Goal: Book appointment/travel/reservation

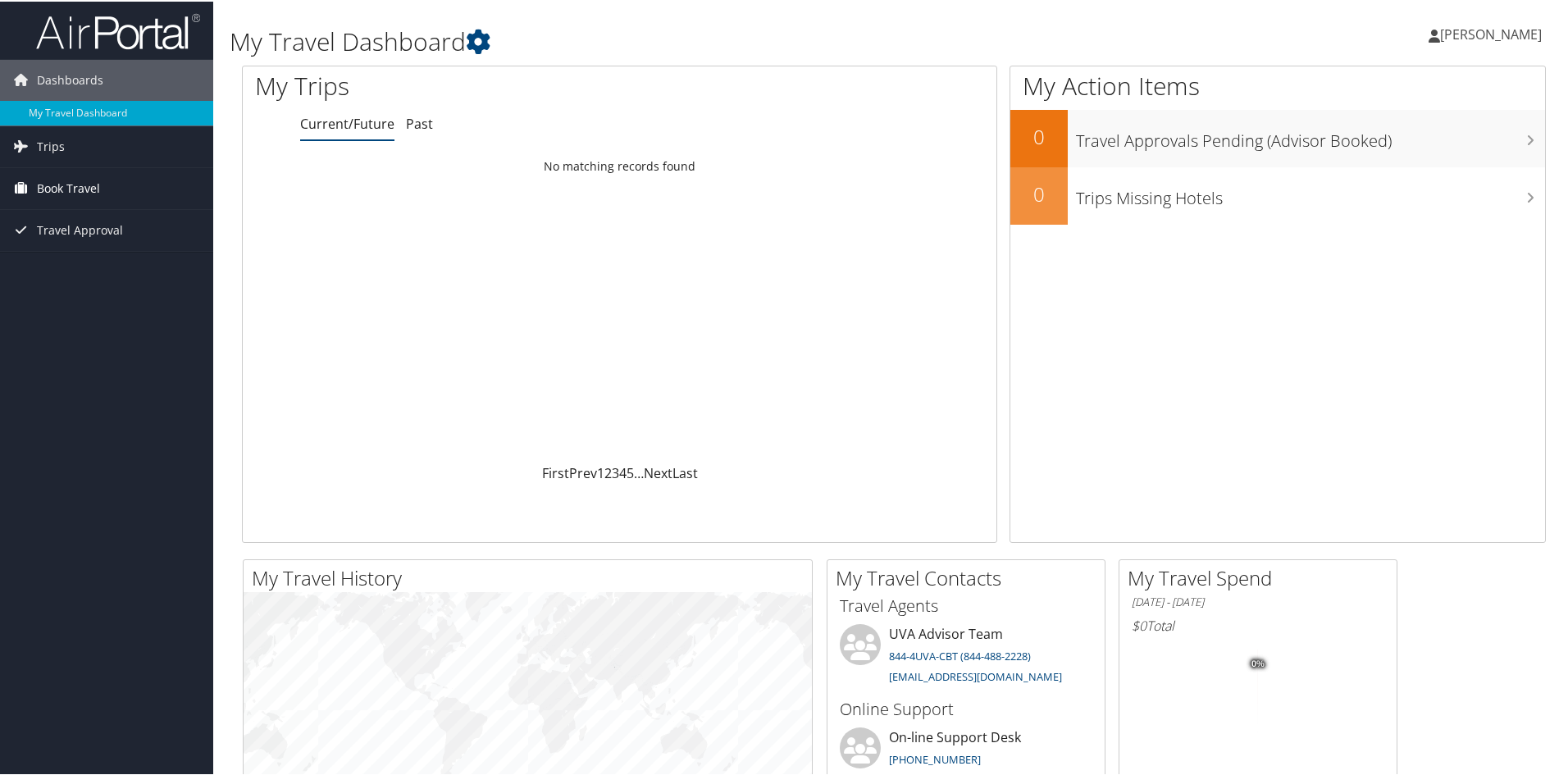
click at [103, 191] on link "Book Travel" at bounding box center [106, 187] width 214 height 41
click at [101, 277] on link "Book/Manage Online Trips" at bounding box center [106, 269] width 214 height 24
